Goal: Use online tool/utility: Use online tool/utility

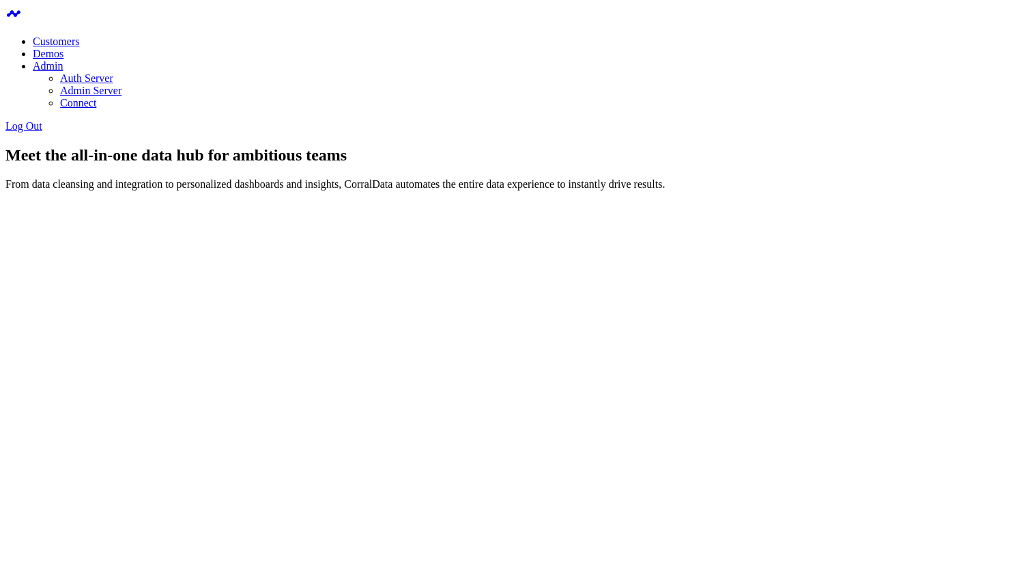
click at [121, 85] on link "Admin Server" at bounding box center [90, 91] width 61 height 12
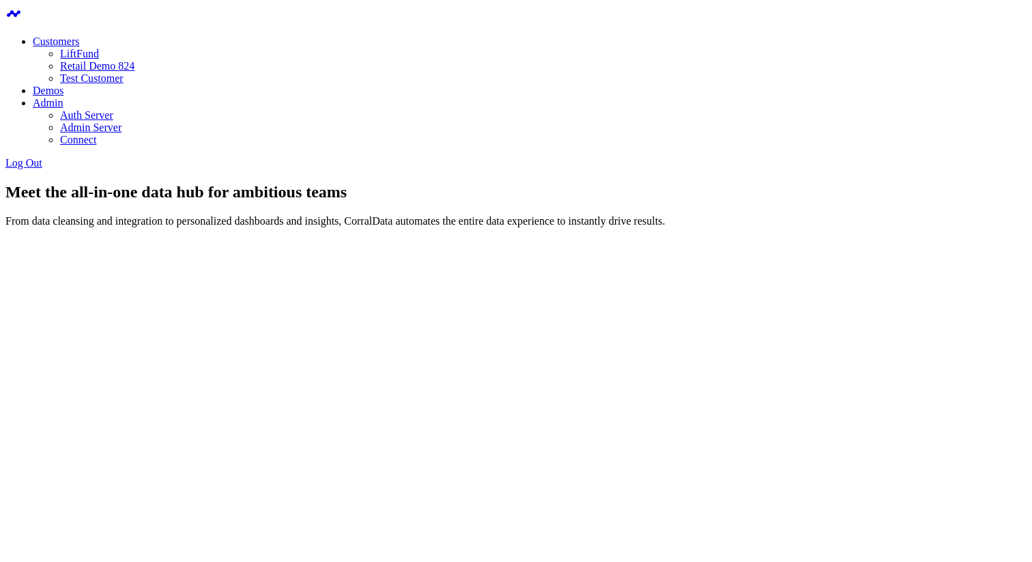
click at [134, 72] on link "Retail Demo 824" at bounding box center [97, 66] width 74 height 12
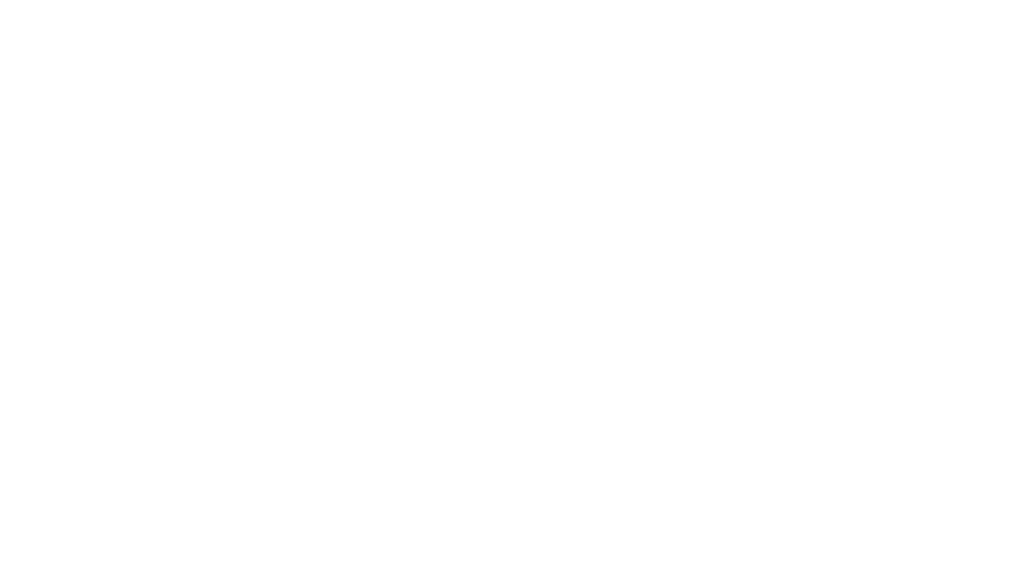
click at [778, 107] on body at bounding box center [515, 57] width 1021 height 105
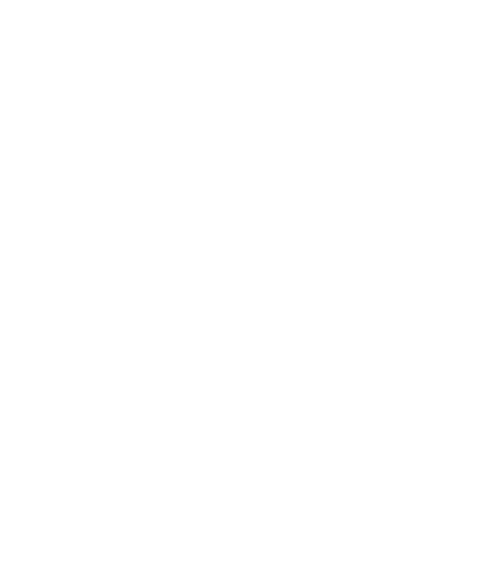
click at [340, 95] on body at bounding box center [245, 57] width 480 height 105
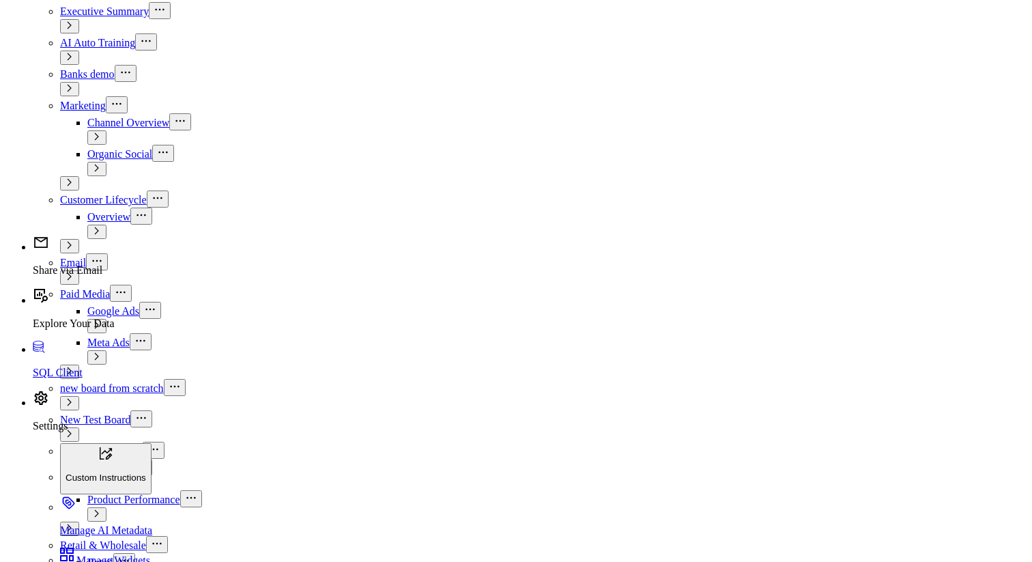
scroll to position [555, 0]
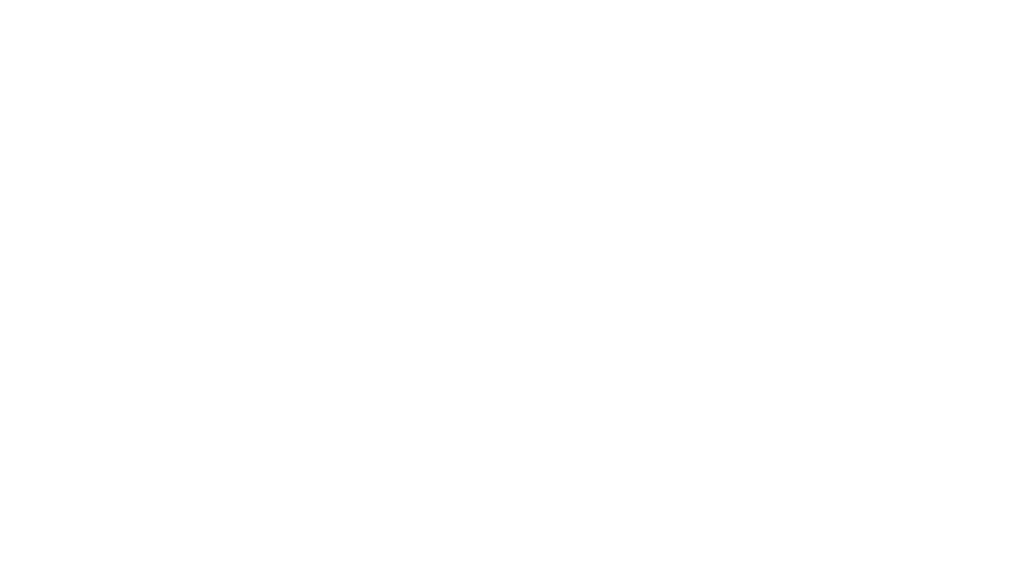
click at [470, 111] on body at bounding box center [515, 57] width 1021 height 105
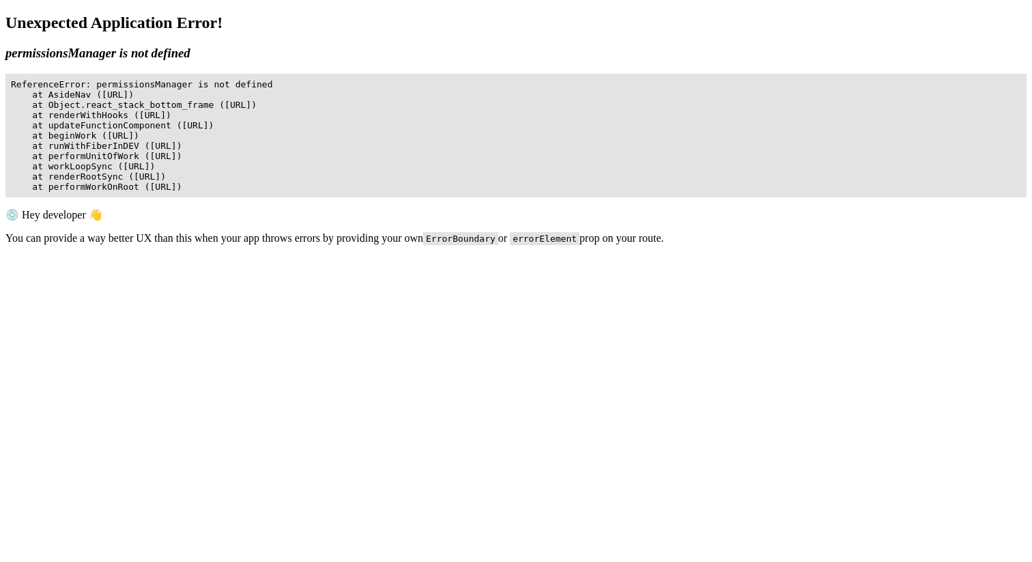
click at [553, 298] on body "Unexpected Application Error! permissionsManager is not defined 💿 Hey developer…" at bounding box center [515, 187] width 1021 height 347
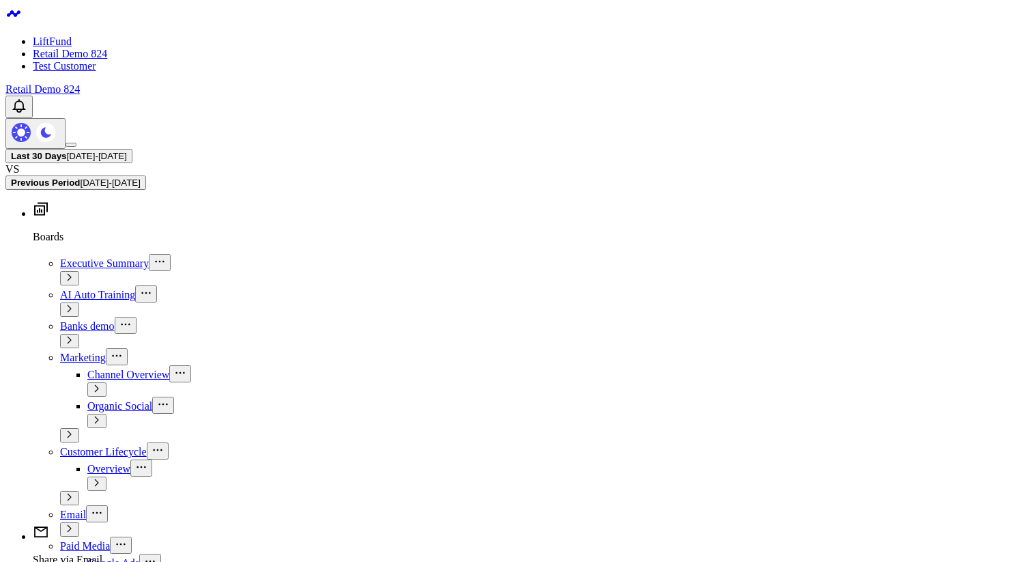
click at [72, 35] on link "LiftFund" at bounding box center [52, 41] width 39 height 12
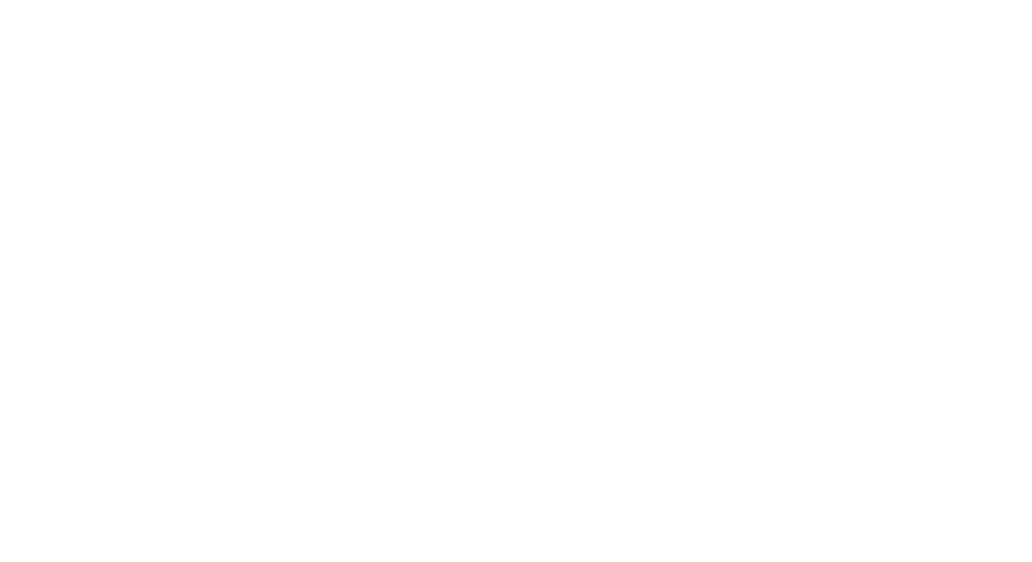
click at [379, 111] on body at bounding box center [515, 57] width 1021 height 105
